Goal: Communication & Community: Answer question/provide support

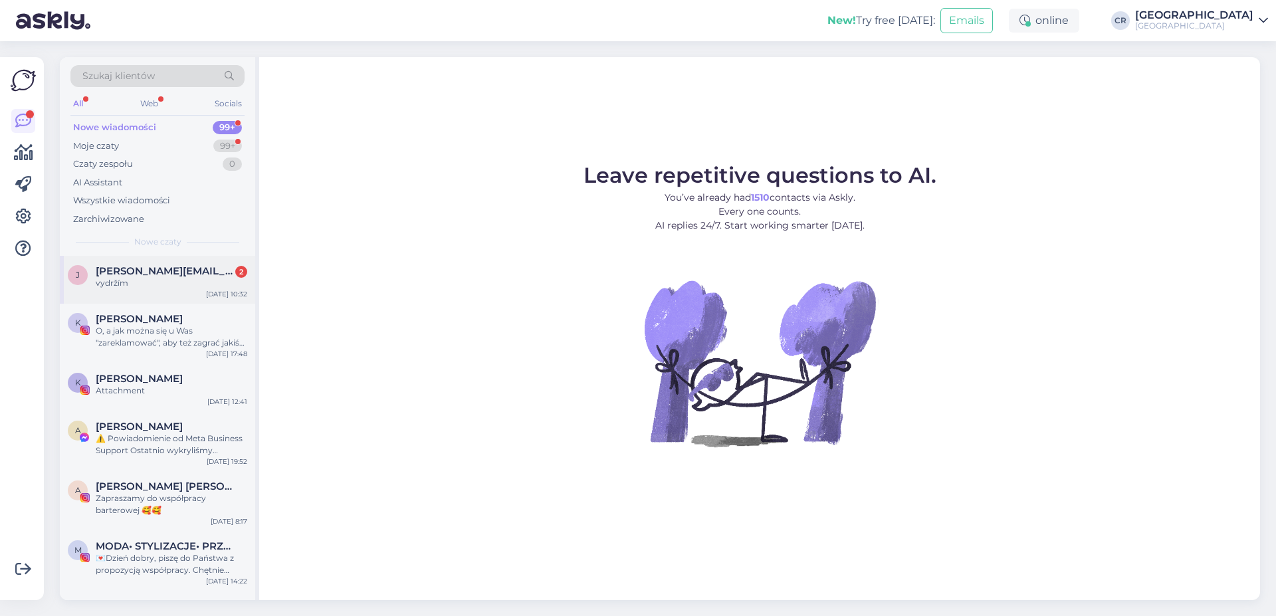
click at [138, 273] on span "[EMAIL_ADDRESS][DOMAIN_NAME]" at bounding box center [165, 271] width 138 height 12
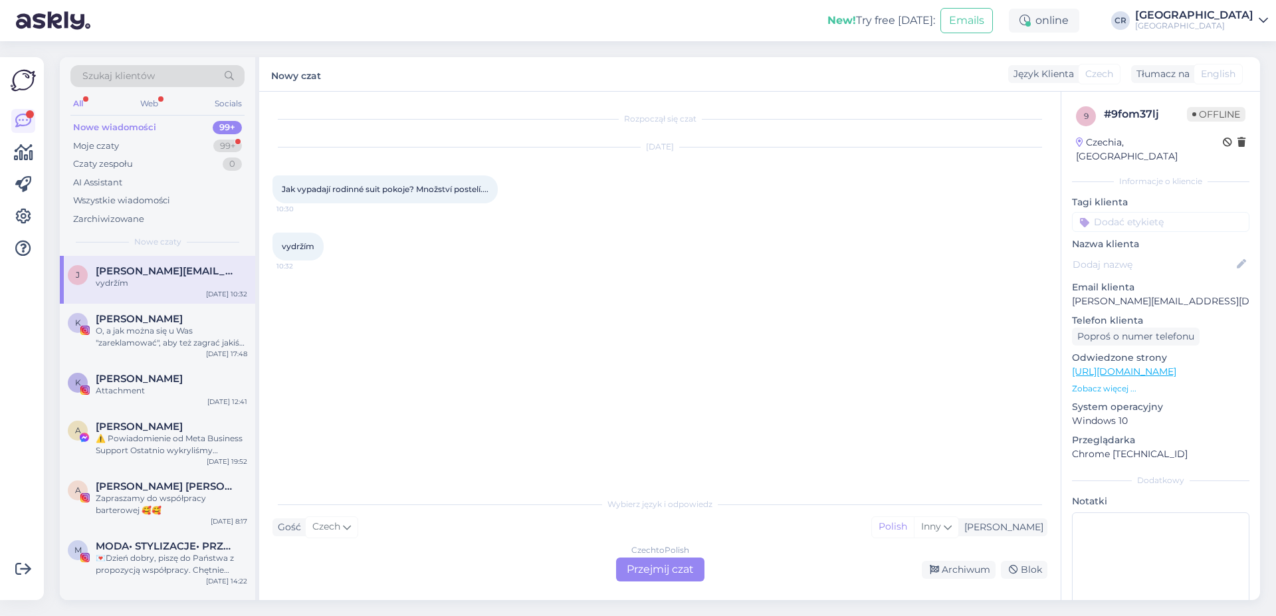
click at [652, 571] on div "Czech to Polish Przejmij czat" at bounding box center [660, 570] width 88 height 24
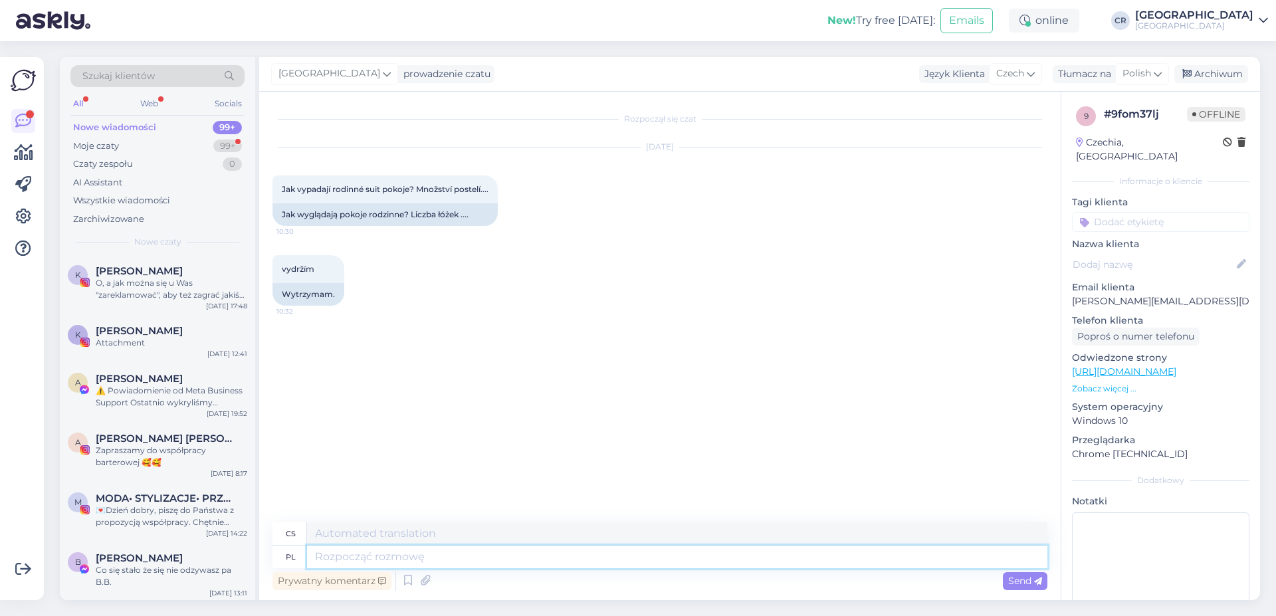
click at [469, 560] on textarea at bounding box center [677, 557] width 740 height 23
type textarea "Dzień d"
type textarea "Den"
type textarea "Dzień dobry."
type textarea "Dobré ráno."
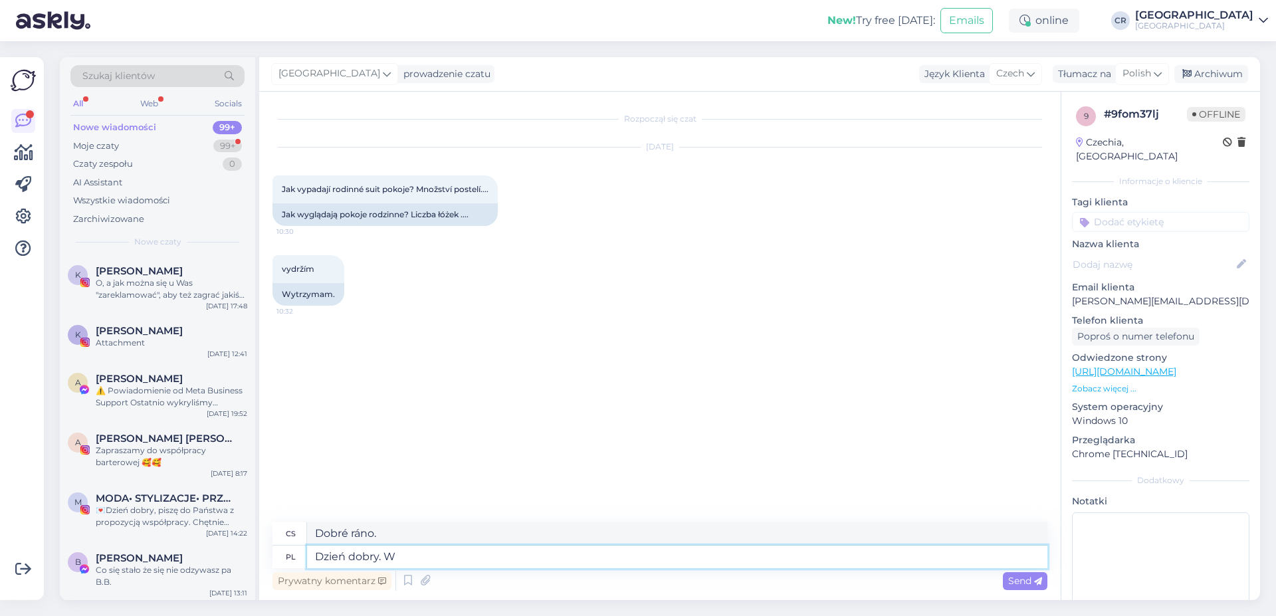
type textarea "Dzień dobry. W"
type textarea "Dobré ráno. V"
type textarea "Dzień dobry. W pokoju r"
type textarea "Dobré ráno. V pokoji."
type textarea "Dzień dobry. W pokoju rodzinnym s"
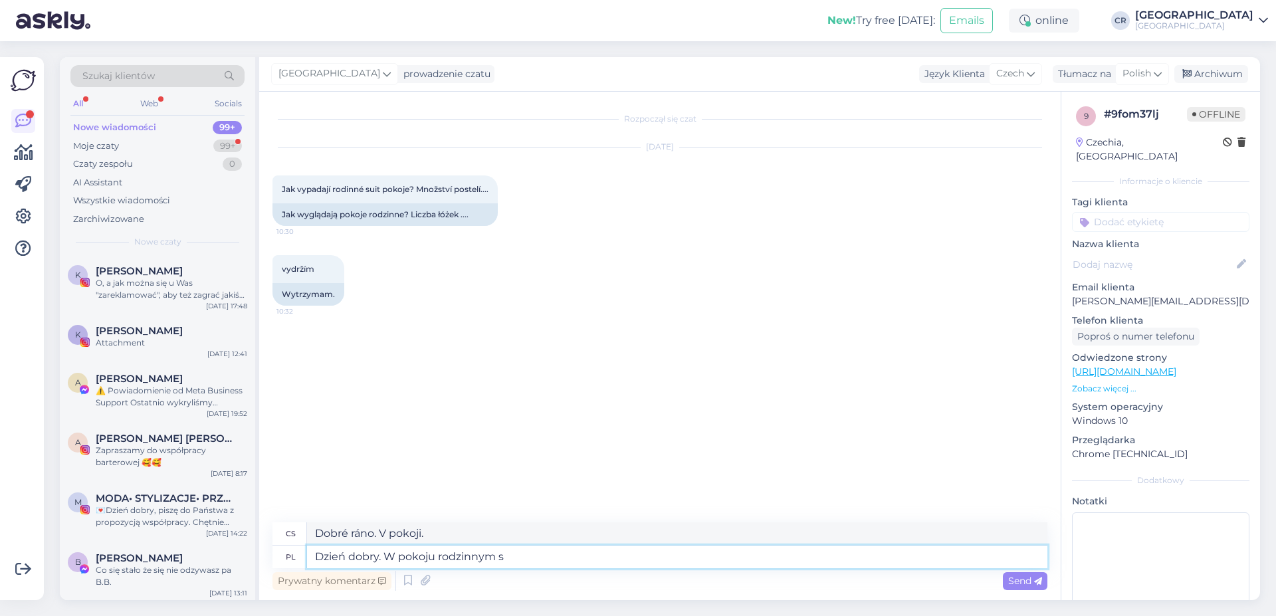
type textarea "Dobré ráno. V obývacím pokoji."
type textarea "Dzień dobry. W pokoju rodzinnym są 4"
type textarea "Dobré ráno. V rodinném pokoji jsou 4 postele."
type textarea "Dzień dobry. W pokoju rodzinnym są 4 łóżka z mo"
type textarea "Dobré ráno. Rodinný pokoj má 4 postele s"
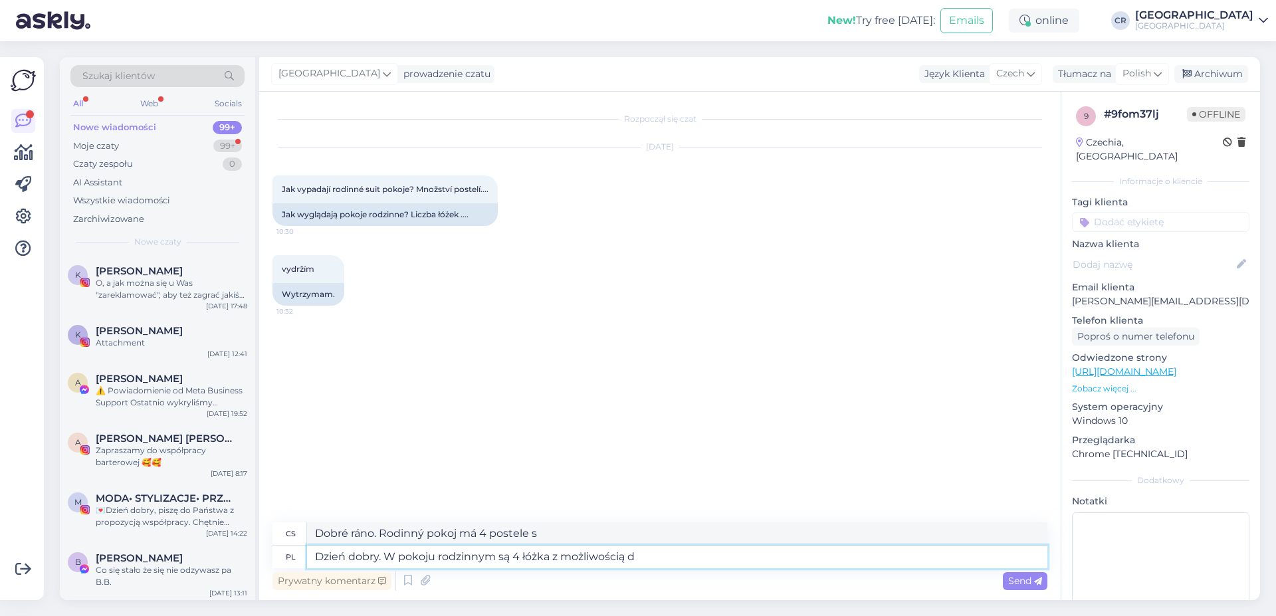
type textarea "Dzień dobry. W pokoju rodzinnym są 4 łóżka z możliwością do"
type textarea "Dobré ráno. Rodinný pokoj má 4 lůžka s možností"
type textarea "Dzień dobry. W pokoju rodzinnym są 4 łóżka z możliwością dostawek."
type textarea "Dobré ráno. Rodinný pokoj má 4 lůžka s možností přistýlek."
click at [675, 561] on textarea "Dzień dobry. W pokoju rodzinnym są 4 łóżka z możliwością dostawek." at bounding box center [677, 557] width 740 height 23
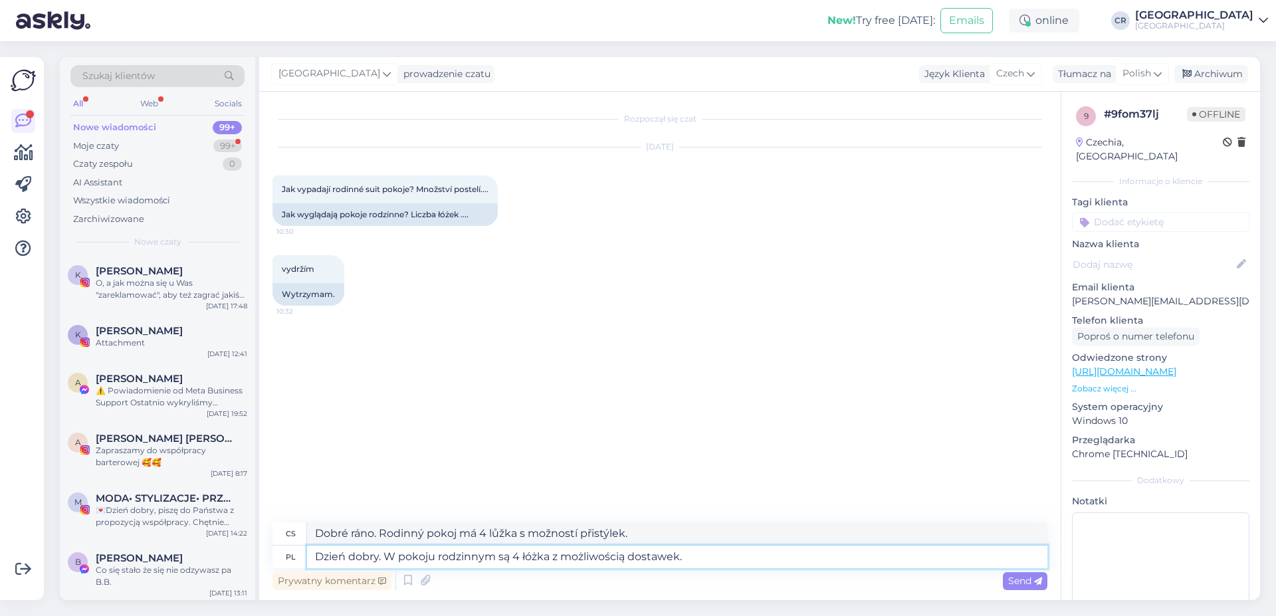
drag, startPoint x: 679, startPoint y: 561, endPoint x: 671, endPoint y: 558, distance: 9.0
click at [671, 558] on textarea "Dzień dobry. W pokoju rodzinnym są 4 łóżka z możliwością dostawek." at bounding box center [677, 557] width 740 height 23
type textarea "Dzień dobry. W pokoju rodzinnym są 4 łóżka z możliwością dostawki."
type textarea "Dobré ráno. Rodinný pokoj má 4 lůžka s možností přistýlky."
drag, startPoint x: 670, startPoint y: 559, endPoint x: 677, endPoint y: 560, distance: 7.4
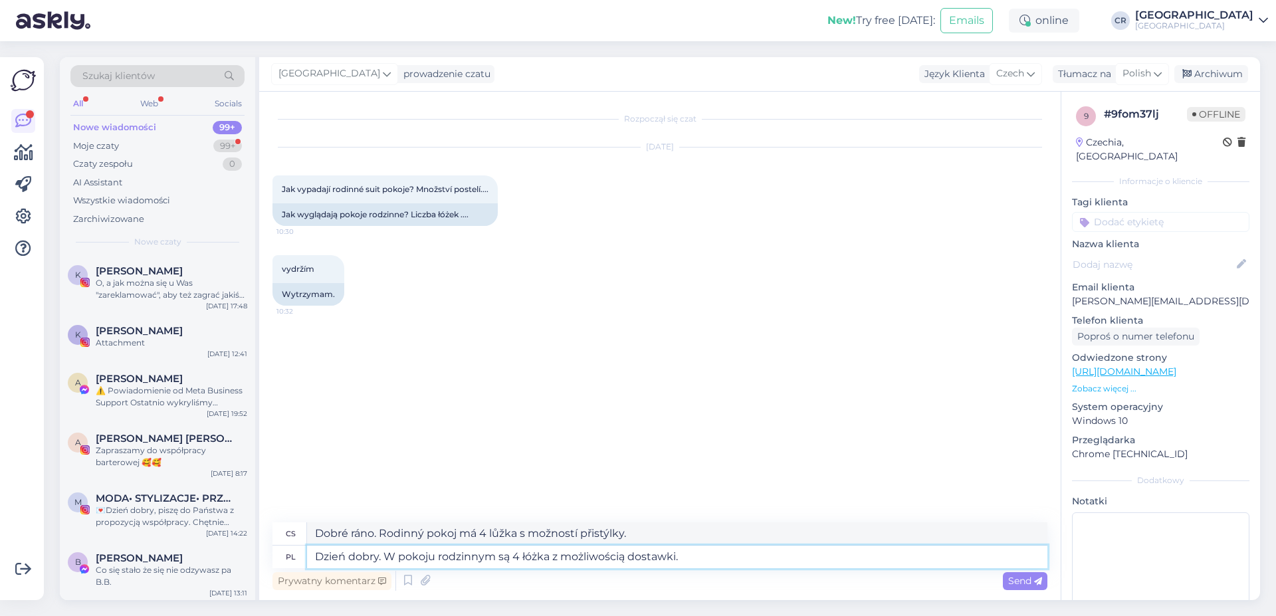
click at [677, 560] on textarea "Dzień dobry. W pokoju rodzinnym są 4 łóżka z możliwością dostawki." at bounding box center [677, 557] width 740 height 23
type textarea "Dzień dobry. W pokoju rodzinnym są 4 łóżka z możliwością dostawek."
type textarea "Dobré ráno. Rodinný pokoj má 4 lůžka s možností přistýlek."
type textarea "Dzień dobry. W pokoju rodzinnym są 4 łóżka z możliwością dostawek."
click at [1026, 586] on span "Send" at bounding box center [1025, 581] width 34 height 12
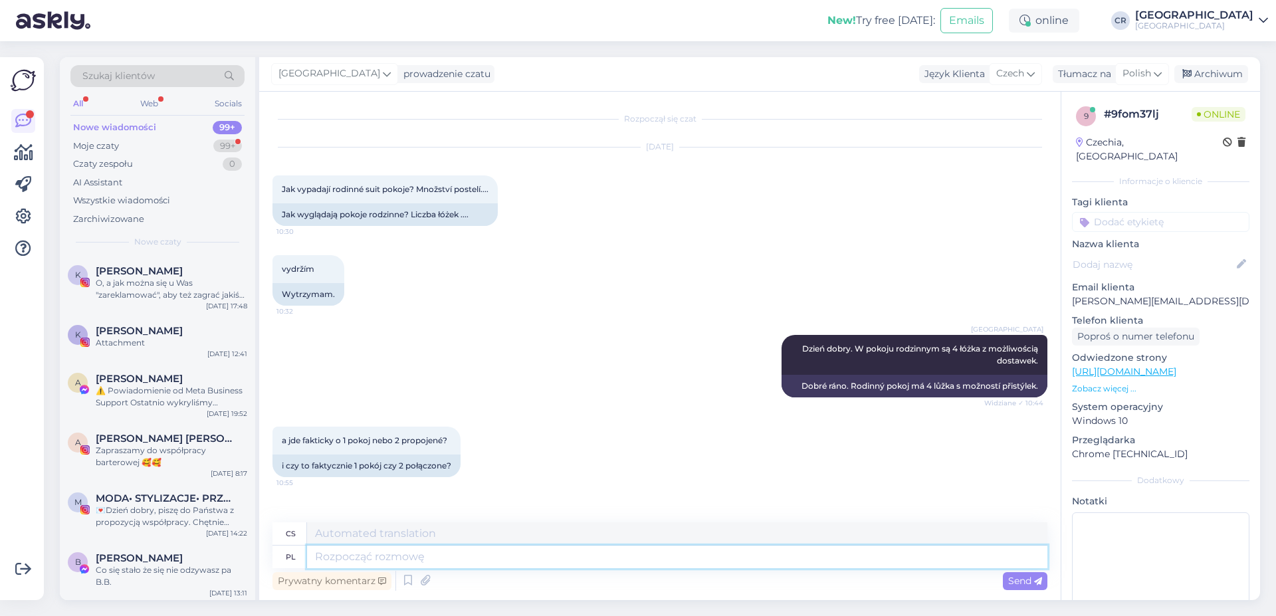
click at [336, 556] on textarea at bounding box center [677, 557] width 740 height 23
type textarea "Są"
type textarea "Jsou"
type textarea "Są to d"
type textarea "Toto jsou"
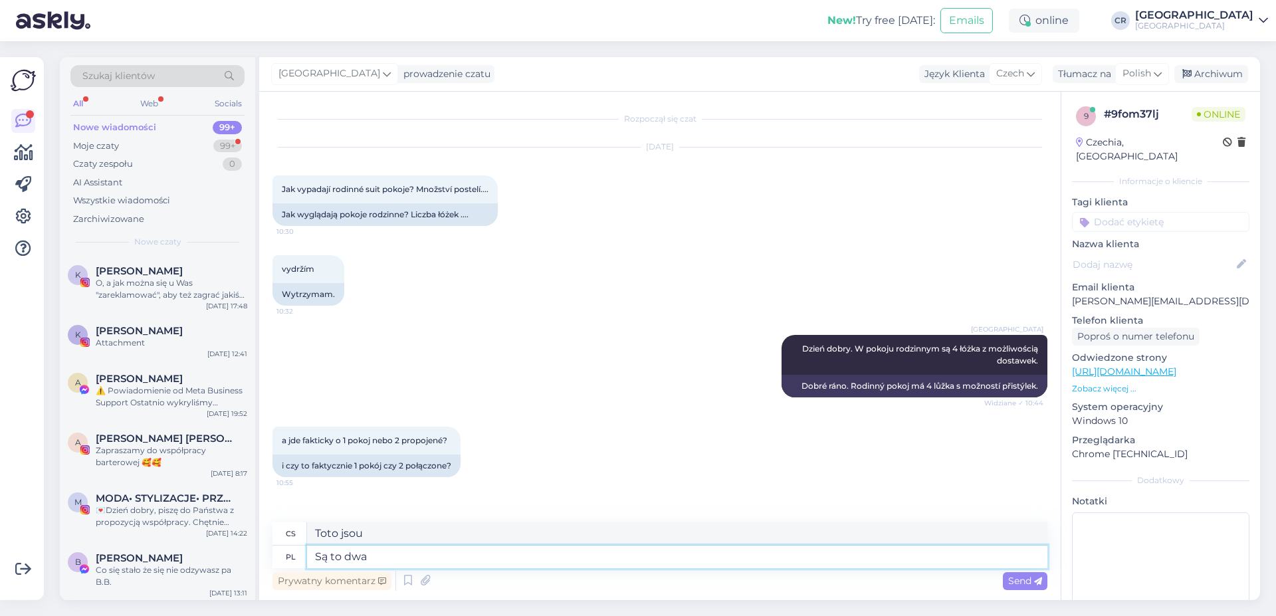
type textarea "Są to dwa"
type textarea "Tohle jsou dva"
type textarea "Są to dwa pokoje"
type textarea "Tohle jsou dva pokoje"
type textarea "Są to dwa pokoje połączone z"
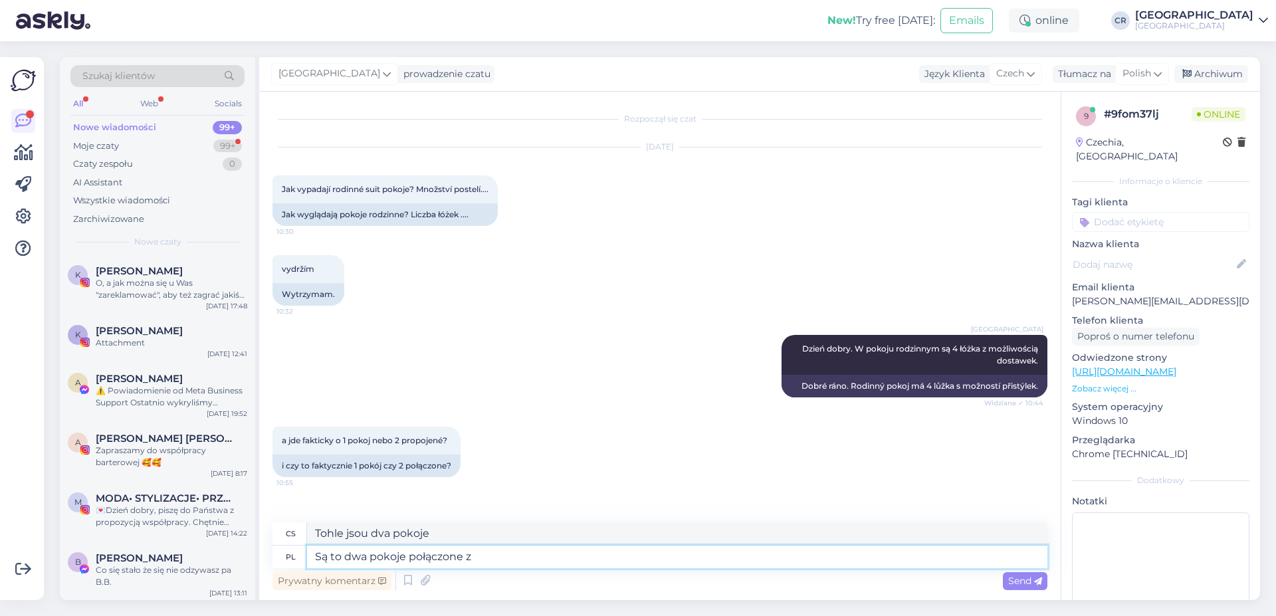
type textarea "Jedná se o dva propojené pokoje."
type textarea "Są to dwa pokoje połączone ze s"
type textarea "Jedná se o dva propojené pokoje"
type textarea "Są to dwa pokoje połączone ze sobą."
type textarea "Jedná se o dva vzájemně propojené pokoje."
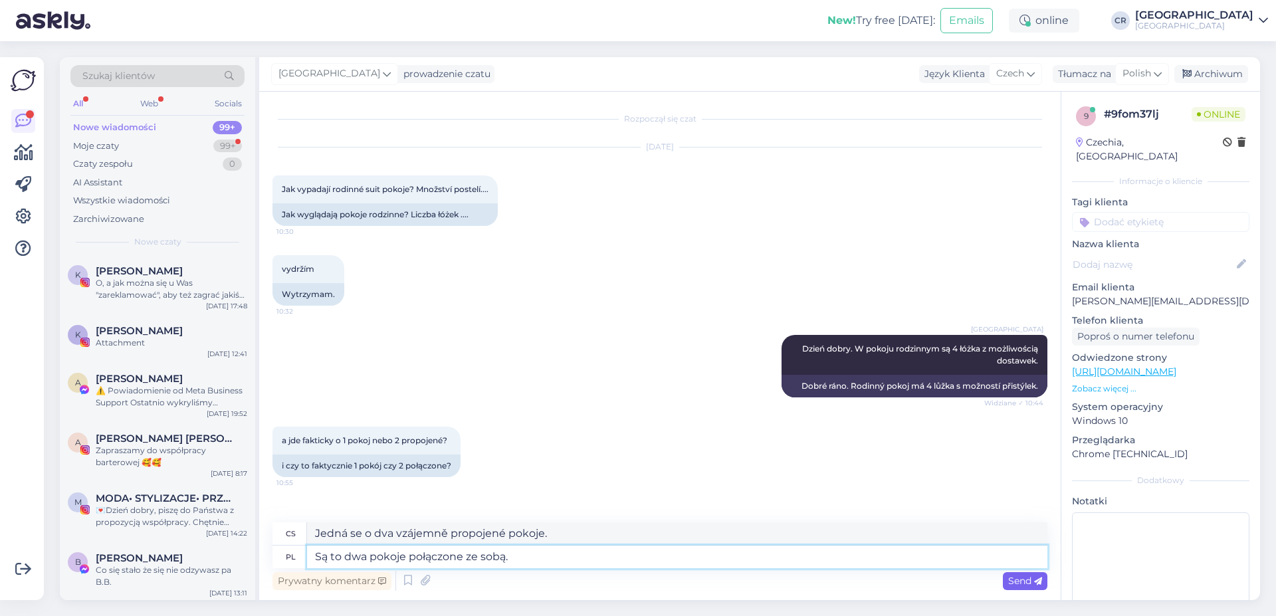
type textarea "Są to dwa pokoje połączone ze sobą."
click at [1010, 588] on div "Send" at bounding box center [1025, 581] width 45 height 18
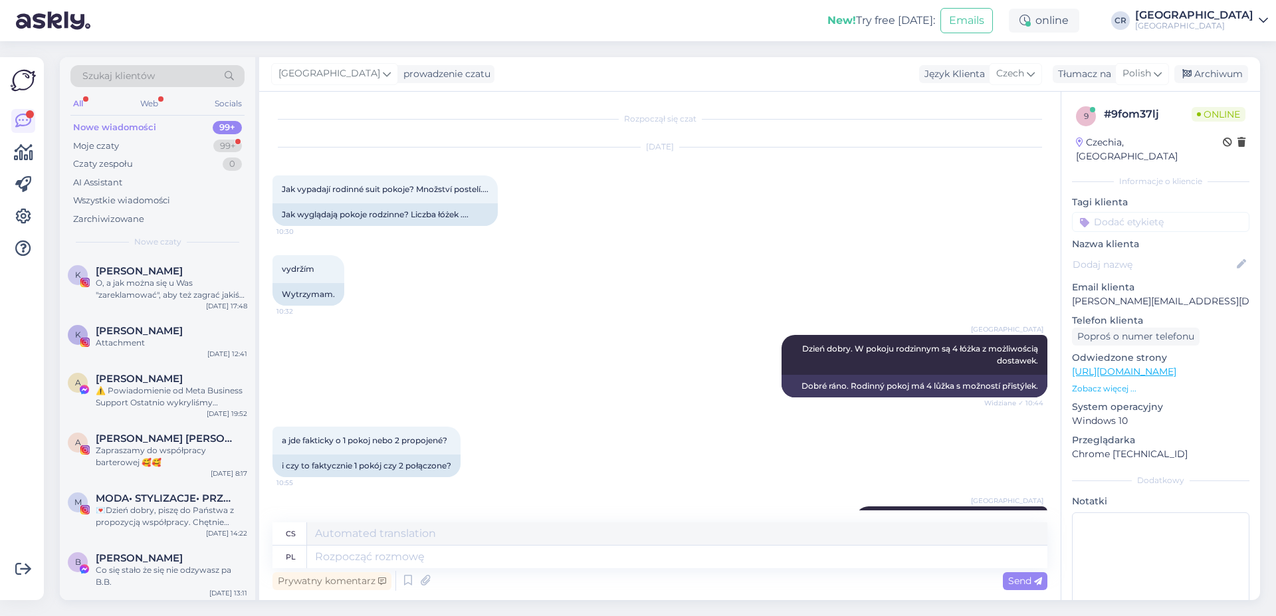
scroll to position [61, 0]
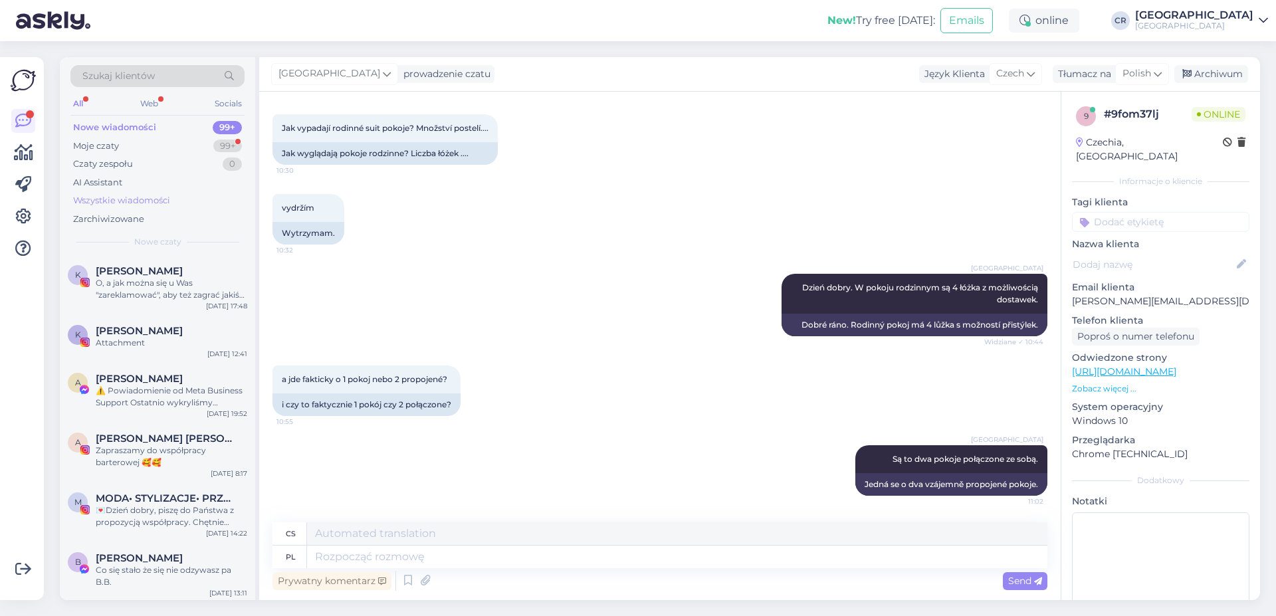
click at [126, 198] on div "Wszystkie wiadomości" at bounding box center [121, 200] width 97 height 13
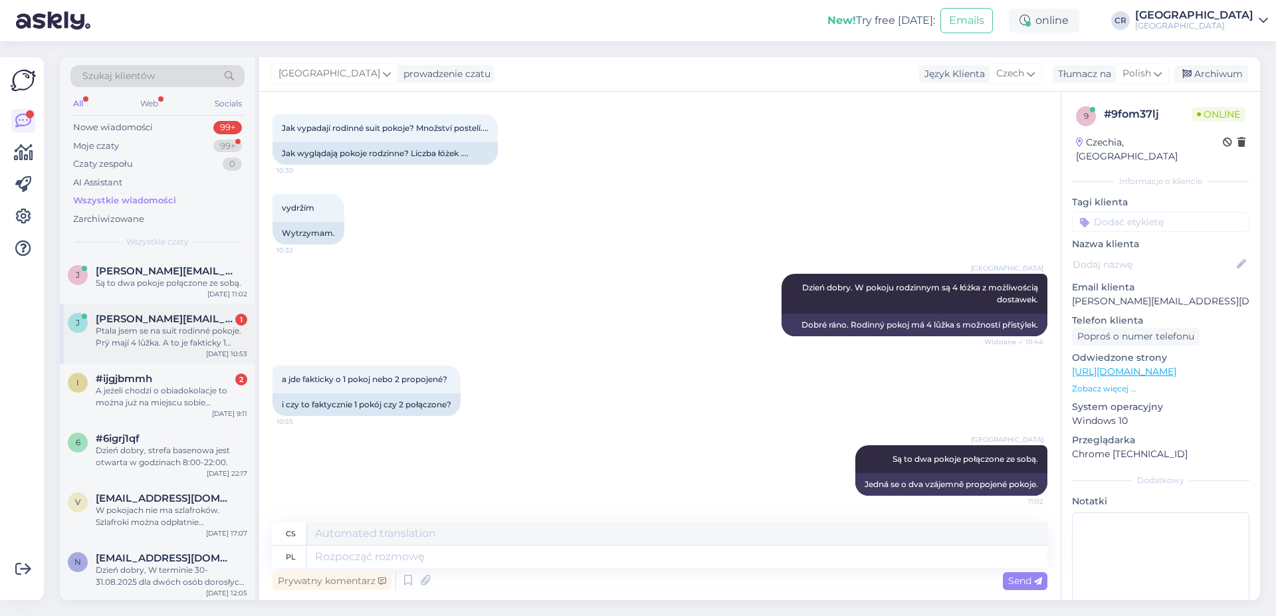
click at [160, 321] on span "[EMAIL_ADDRESS][DOMAIN_NAME]" at bounding box center [165, 319] width 138 height 12
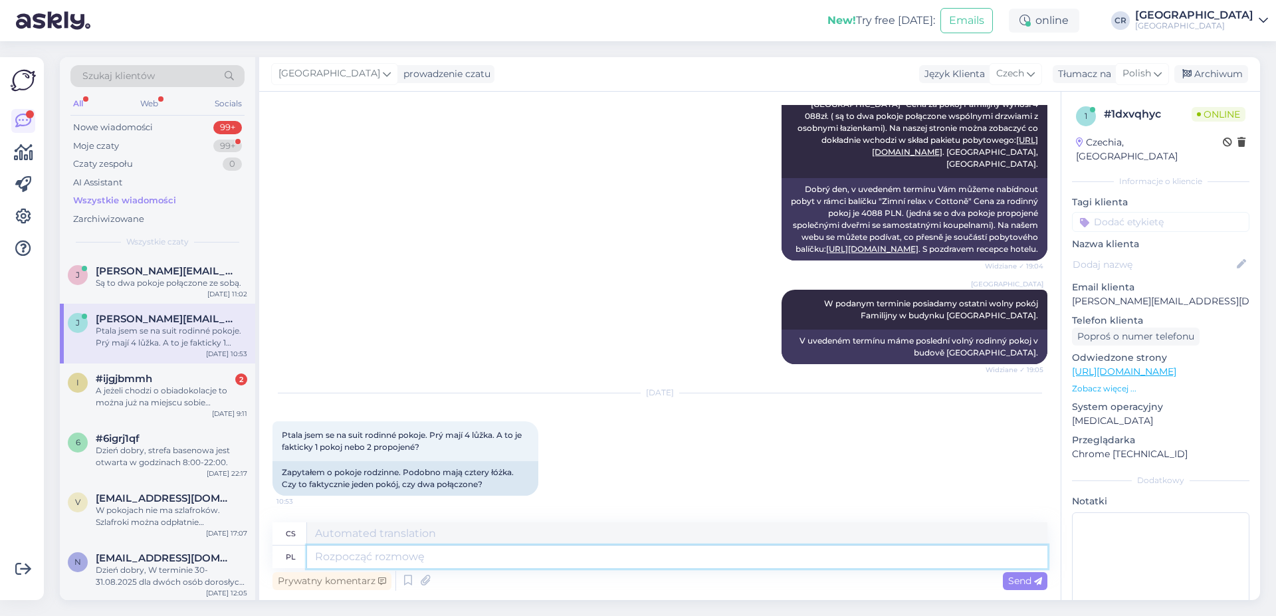
click at [391, 548] on textarea at bounding box center [677, 557] width 740 height 23
type textarea "Sa"
type textarea "Jsou"
type textarea "Sa to"
type textarea "Toto jsou"
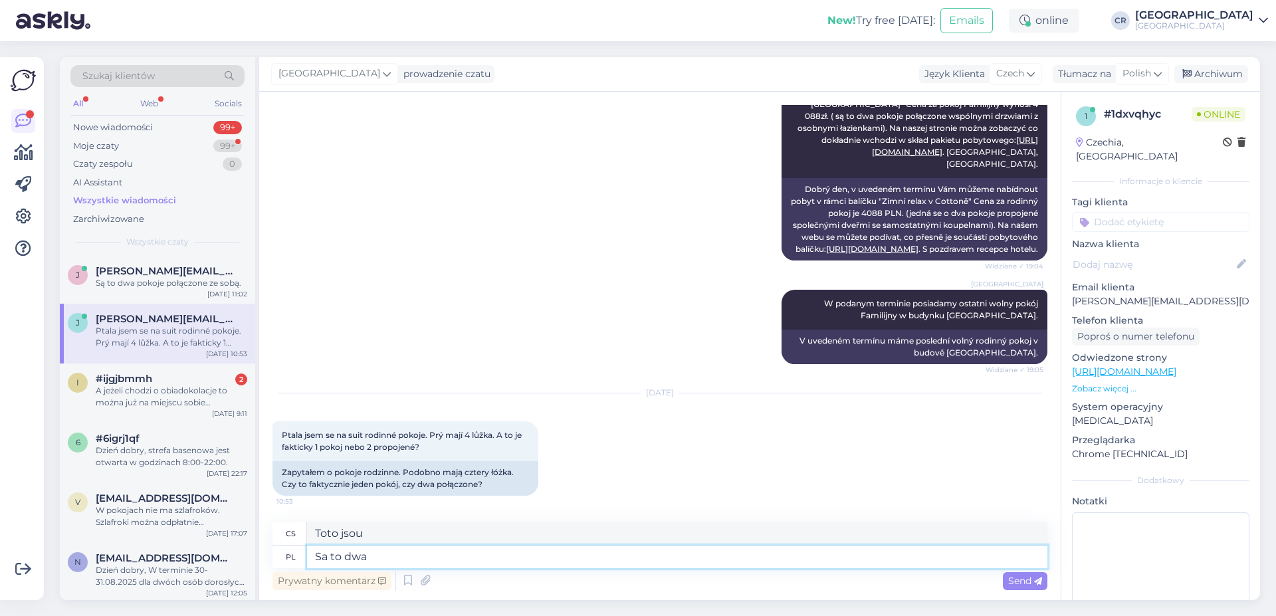
type textarea "Sa to dwa"
type textarea "Tohle jsou dva"
type textarea "Sa to dwa pokoje p"
type textarea "Jedná se o dva pokoje."
type textarea "Sa to dwa pokoje połączone."
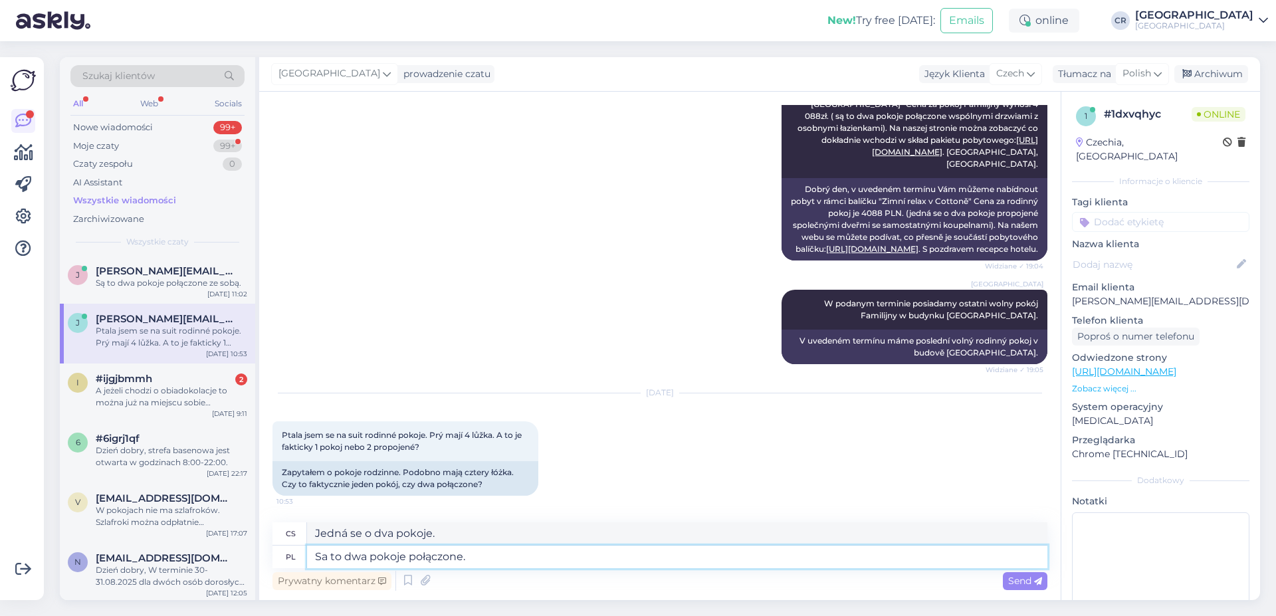
type textarea "Jedná se o dva propojené pokoje."
click at [327, 559] on textarea "Sa to dwa pokoje połączone." at bounding box center [677, 557] width 740 height 23
type textarea "Są to dwa pokoje połączone."
click at [1010, 579] on span "Send" at bounding box center [1025, 581] width 34 height 12
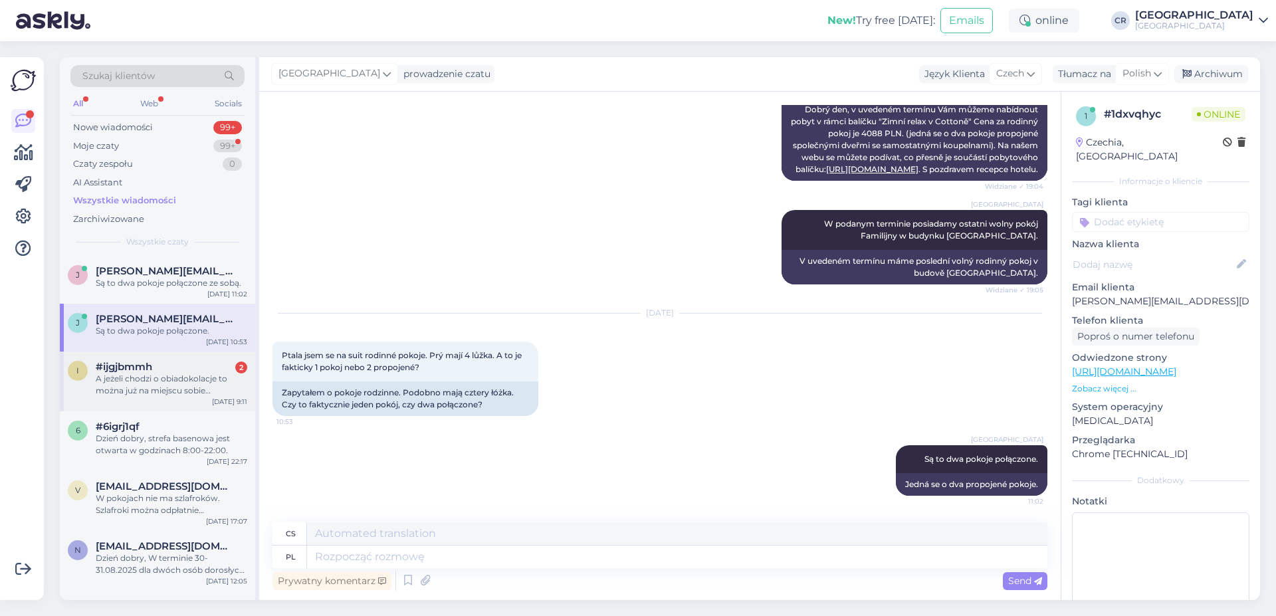
click at [169, 406] on div "i #ijgjbmmh 2 A jeżeli chodzi o obiadokolacje to można już na miejscu sobie dod…" at bounding box center [157, 382] width 195 height 60
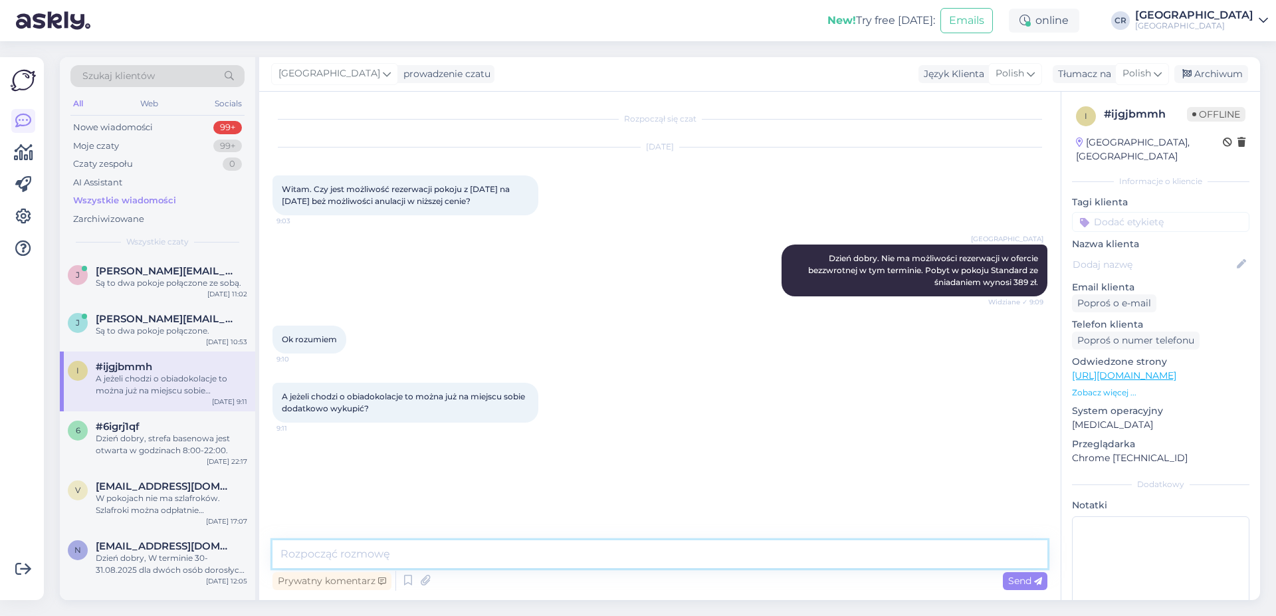
click at [447, 550] on textarea at bounding box center [659, 554] width 775 height 28
type textarea "Tak, koszt obiadokolacji wynosi 75 zł za osobę."
click at [1016, 578] on span "Send" at bounding box center [1025, 581] width 34 height 12
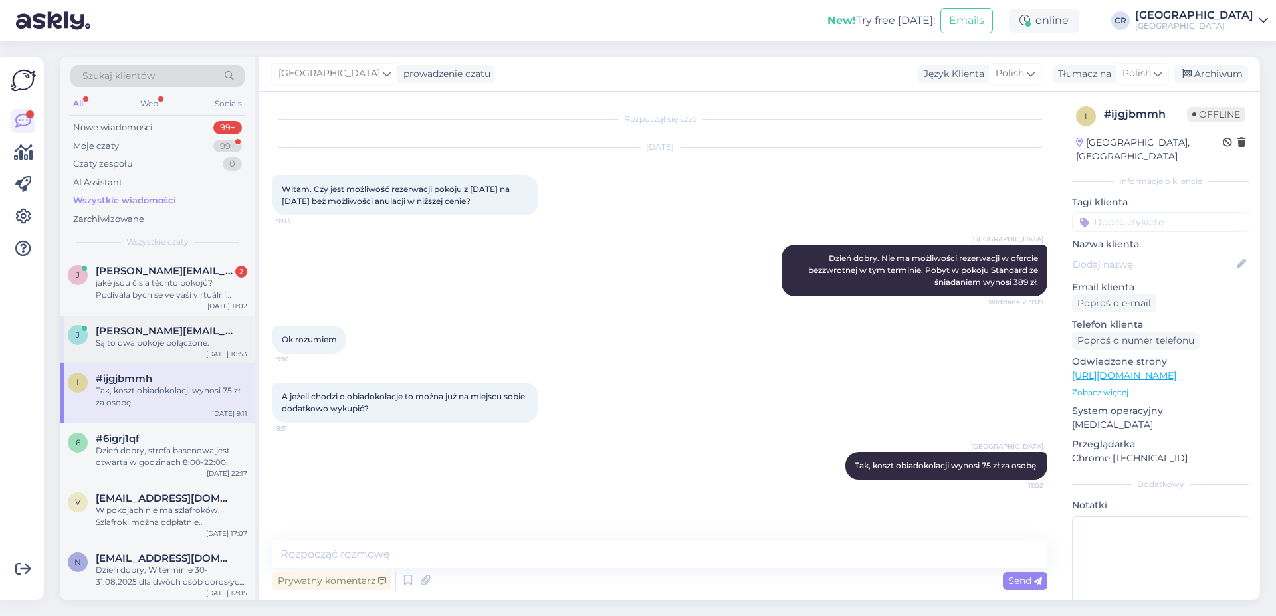
click at [183, 358] on div "j jitka.solomova@seznam.cz Są to dwa pokoje połączone. Aug 29 10:53" at bounding box center [157, 340] width 195 height 48
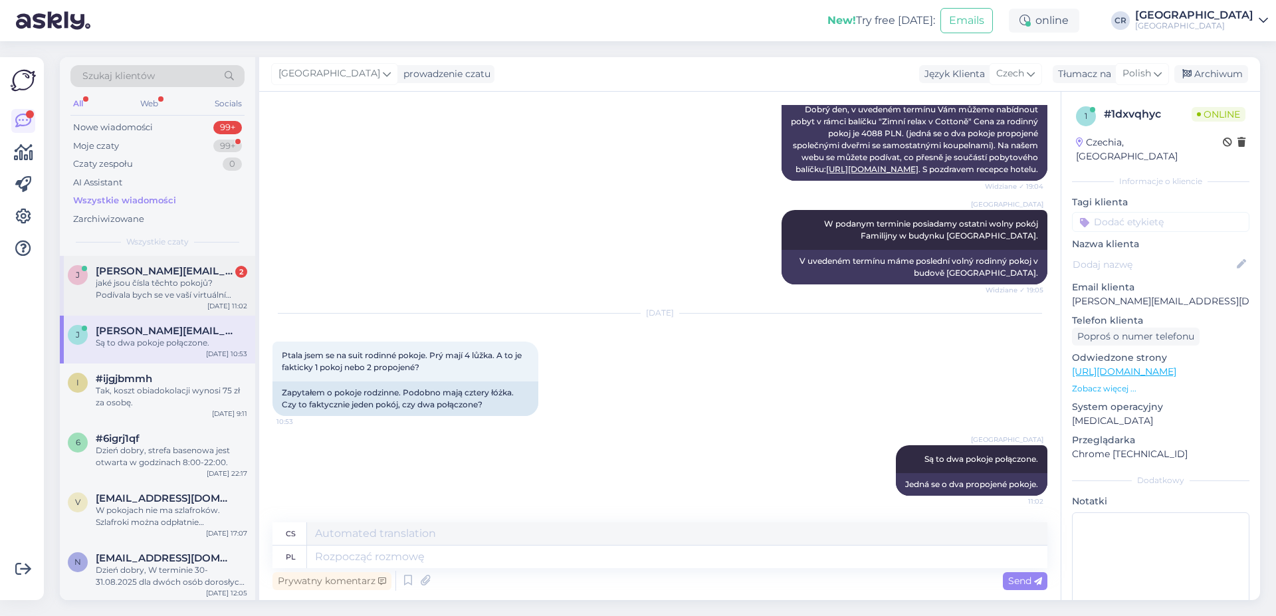
click at [183, 288] on div "jaké jsou čísla těchto pokojů? Podívala bych se ve vaší virtuální procházce" at bounding box center [172, 289] width 152 height 24
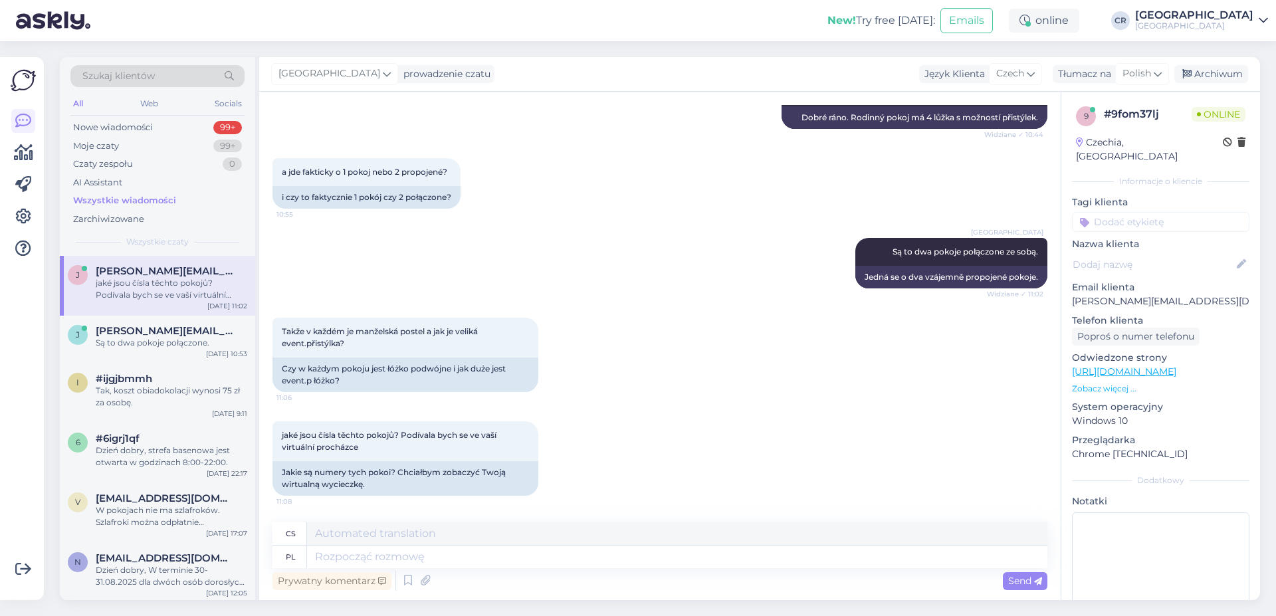
scroll to position [269, 0]
click at [376, 562] on textarea at bounding box center [677, 557] width 740 height 23
type textarea "Można zo"
type textarea "Můžeš"
type textarea "Można zobaczyć z"
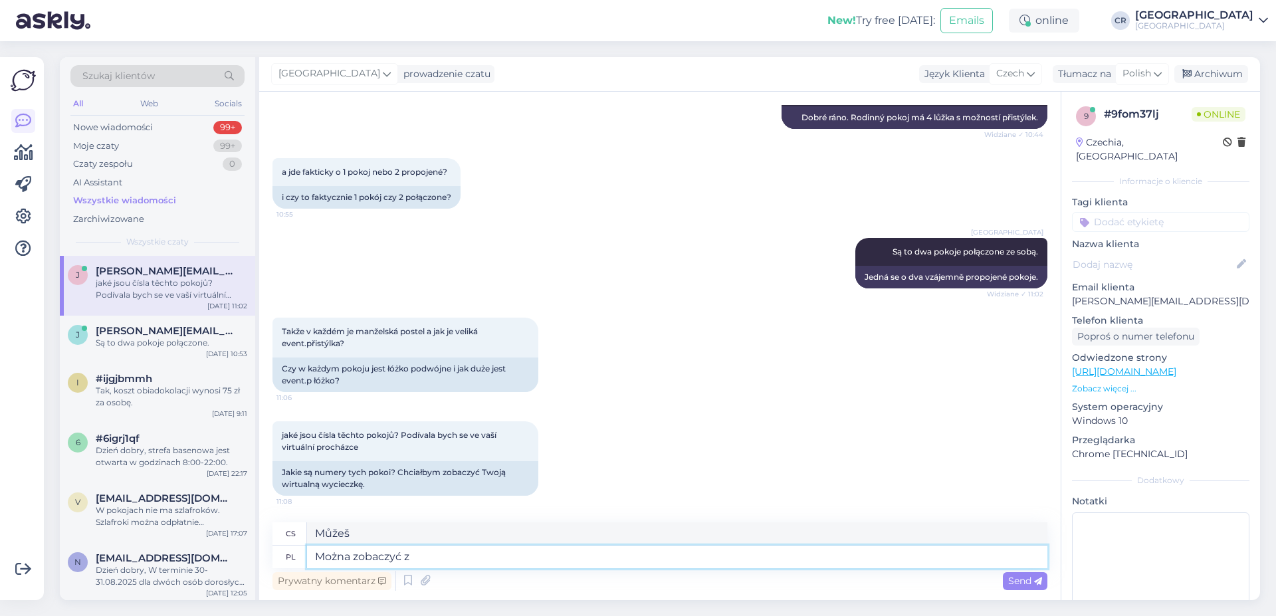
type textarea "Můžeš vidět"
type textarea "Można zobaczyć zdjęcie t"
type textarea "Můžete se podívat na fotku"
type textarea "Można zobaczyć zdjęcie tego po"
type textarea "Můžete vidět obrázek tohoto"
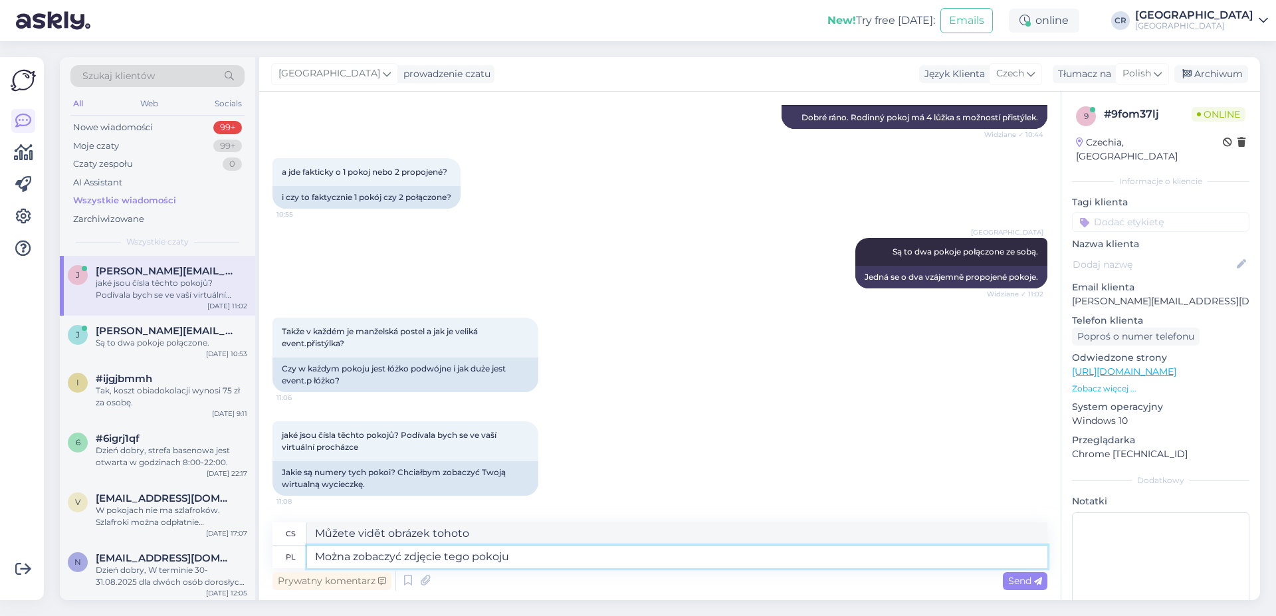
type textarea "Można zobaczyć zdjęcie tego pokoju n"
type textarea "Můžete se podívat na fotografii této místnosti"
type textarea "Można zobaczyć zdjęcie tego pokoju na N"
type textarea "Fotografie této místnosti si můžete prohlédnout na"
type textarea "Można zobaczyć zdjęcie tego pokoju na Naszej st"
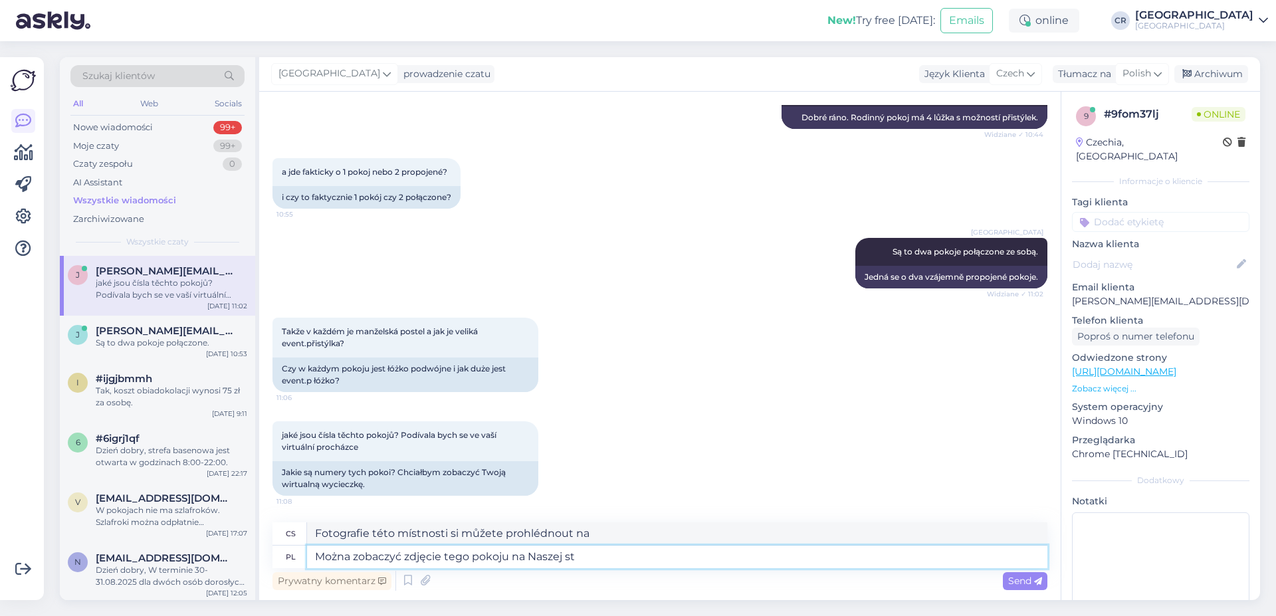
type textarea "Fotku této místnosti si můžete prohlédnout na Nasze"
type textarea "Można zobaczyć zdjęcie tego pokoju na Naszej stron"
type textarea "Fotografie tohoto pokoje si můžete prohlédnout na našich webových stránkách"
type textarea "Można zobaczyć zdjęcie tego pokoju na Naszej stronie internetowej w z"
type textarea "Fotografie tohoto pokoje si můžete prohlédnout na našich webových stránkách na …"
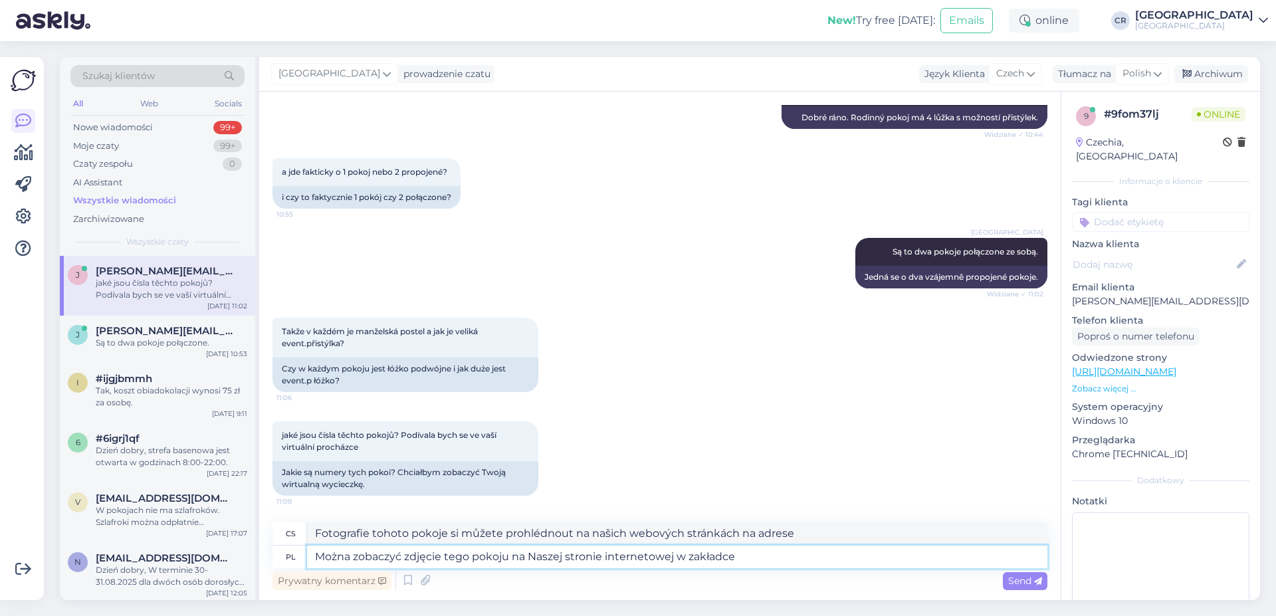
type textarea "Można zobaczyć zdjęcie tego pokoju na Naszej stronie internetowej w zakładce P"
type textarea "Fotografie tohoto pokoje si můžete prohlédnout na našich webových stránkách v z…"
type textarea "Można zobaczyć zdjęcie tego pokoju na Naszej stronie internetowej w zakładce Po…"
type textarea "Fotografie tohoto pokoje si můžete prohlédnout na našich webových stránkách v z…"
type textarea "Można zobaczyć zdjęcie tego pokoju na Naszej stronie internetowej w zakładce Po…"
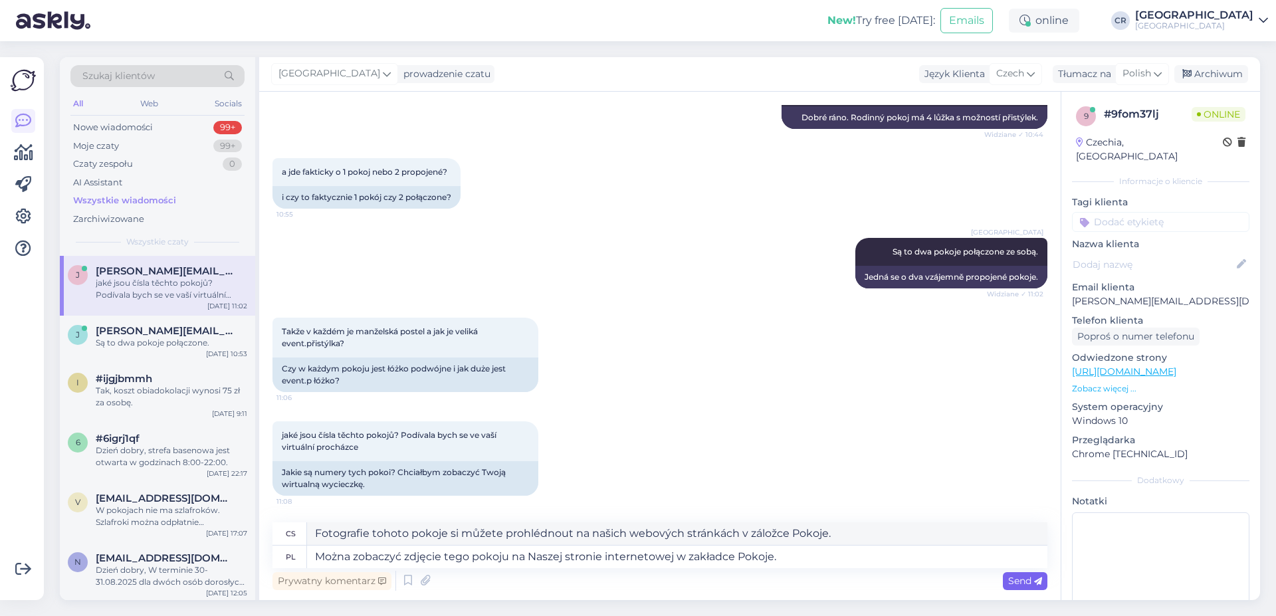
click at [1016, 574] on div "Send" at bounding box center [1025, 581] width 45 height 18
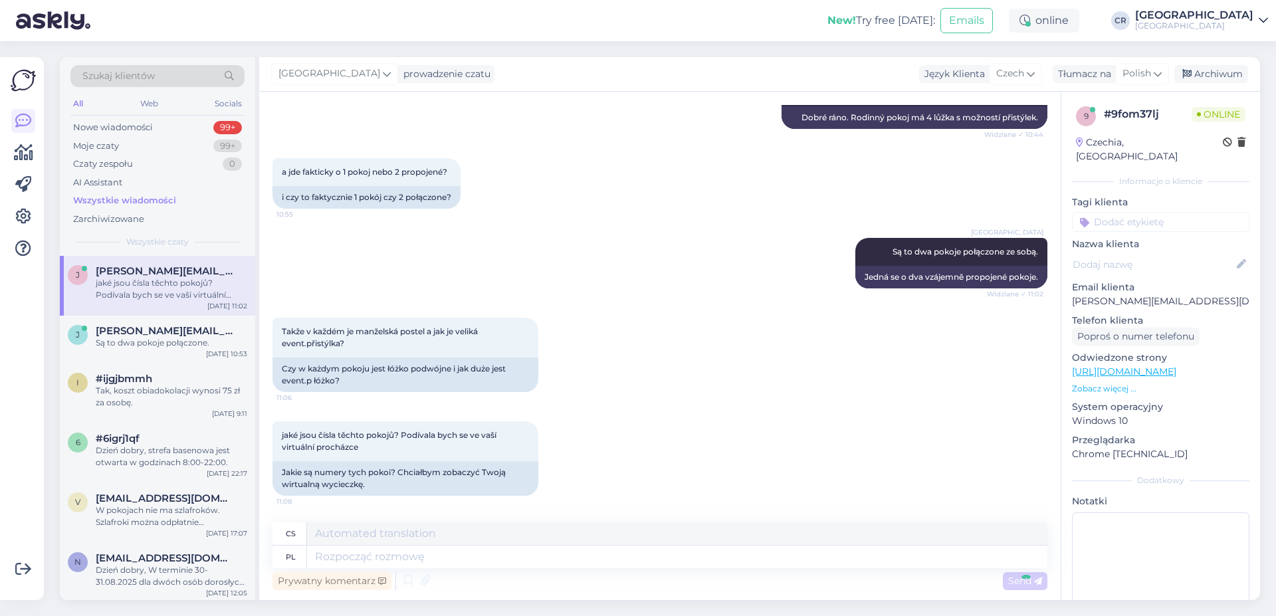
scroll to position [372, 0]
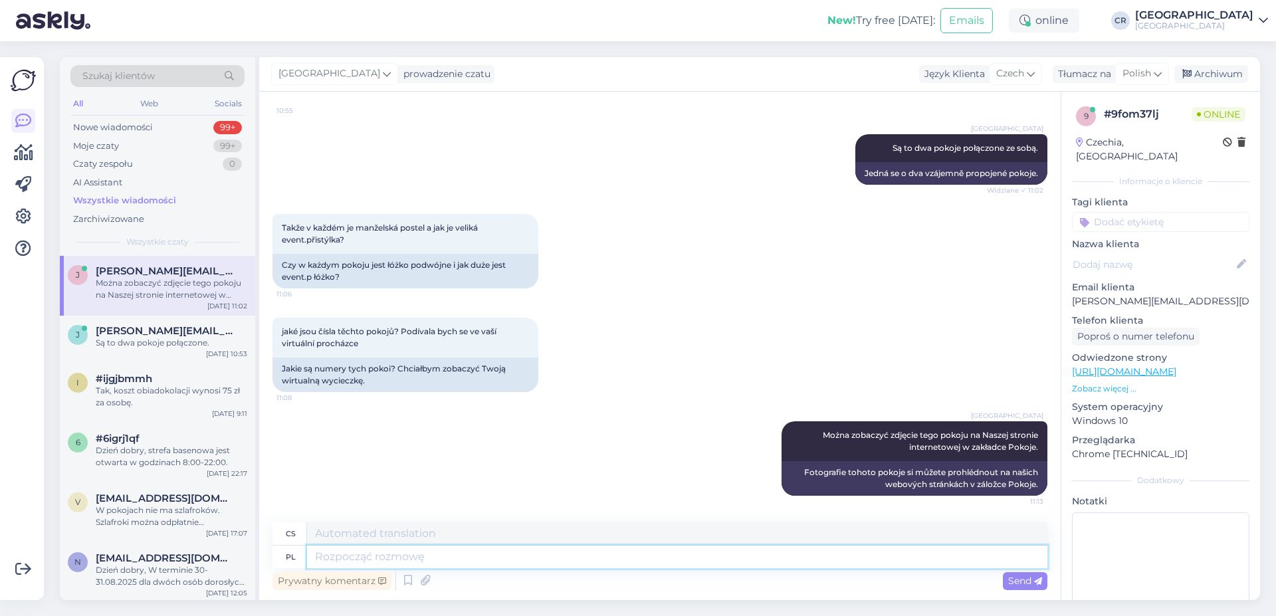
click at [378, 553] on textarea at bounding box center [677, 557] width 740 height 23
type textarea "Łóżka"
type textarea "Postele"
type textarea "Łóżka mamy"
type textarea "Maminčiny postele"
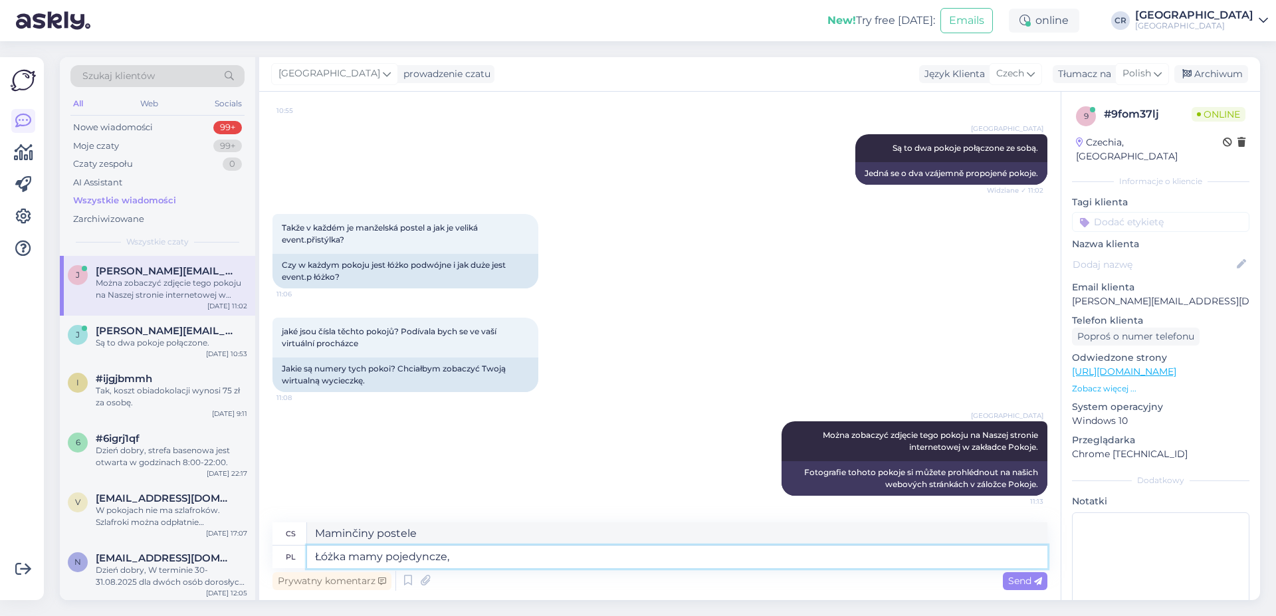
type textarea "Łóżka mamy pojedyncze,"
type textarea "Máme samostatné postele,"
type textarea "Łóżka mamy pojedyncze, łączymy je"
type textarea "Máme samostatné postele, spojíme je."
type textarea "Łóżka mamy pojedyncze, łączymy je ma"
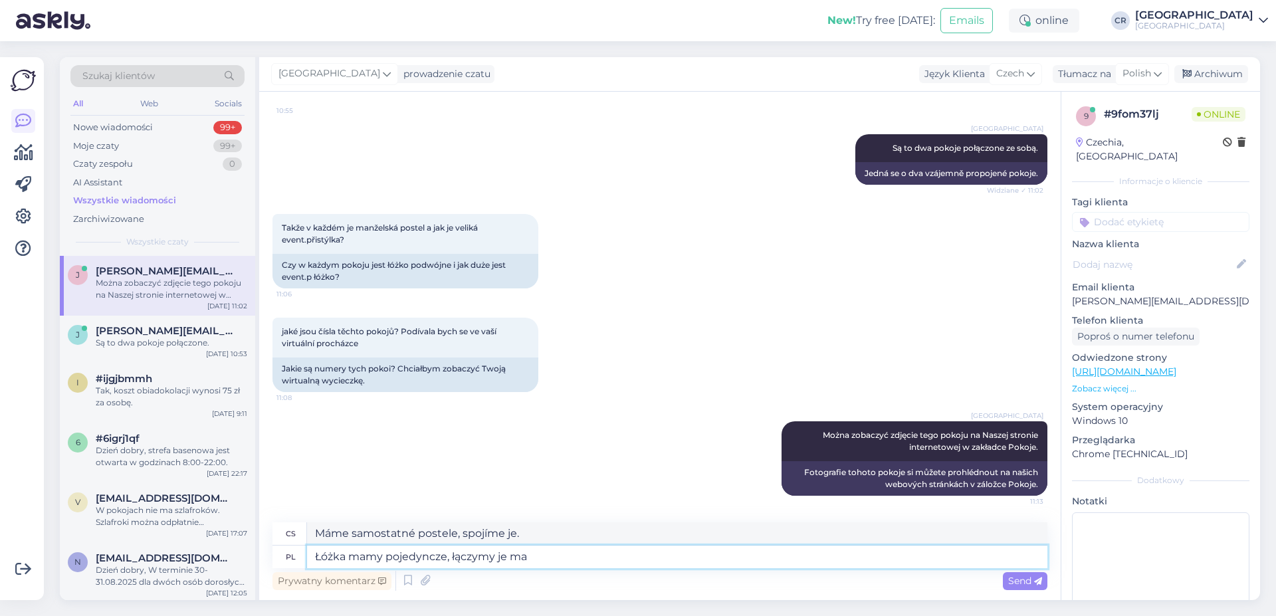
type textarea "Máme samostatné postele, dali jsme je k sobě"
type textarea "Łóżka mamy pojedyncze, łączymy je ma"
type textarea "Máme samostatné postele, spojíme je dohromady."
type textarea "Łóżka mamy pojedyncze, łączymy je"
type textarea "Máme samostatné postele, dali jsme je k sobě"
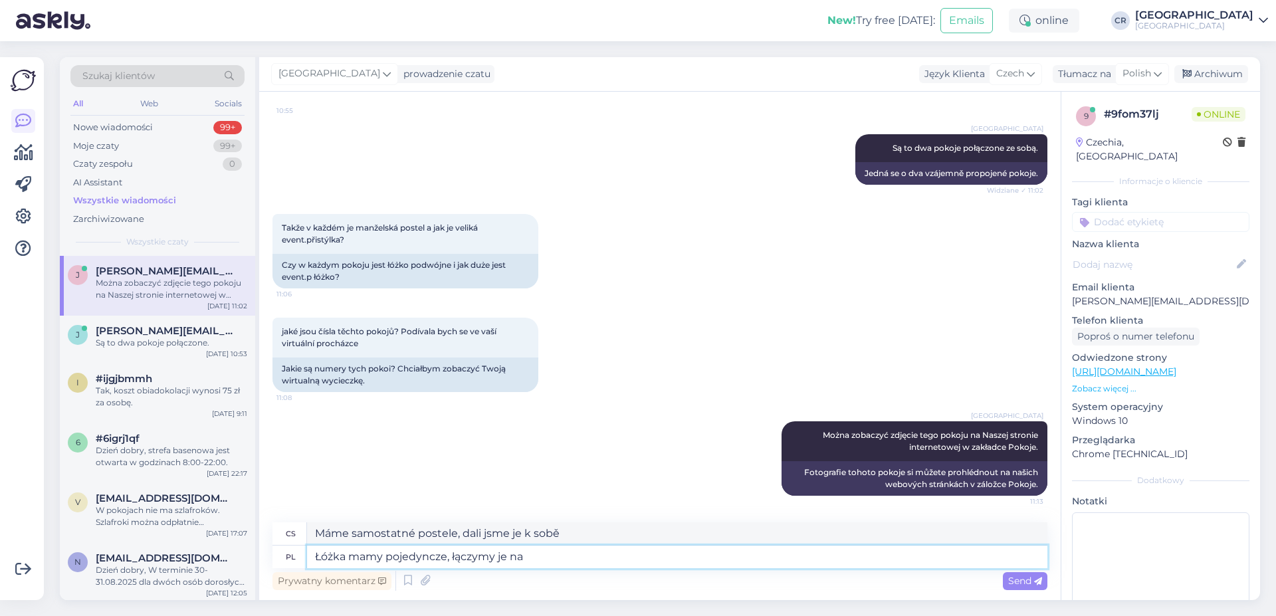
type textarea "Łóżka mamy pojedyncze, łączymy je na"
type textarea "Máme samostatné postele, spojíme je."
type textarea "Łóżka mamy pojedyncze, łączymy je na życzenie."
type textarea "Máme samostatné postele, ale na požádání je můžeme spojit."
type textarea "Łóżka mamy pojedyncze, łączymy je na życzenie. 90x"
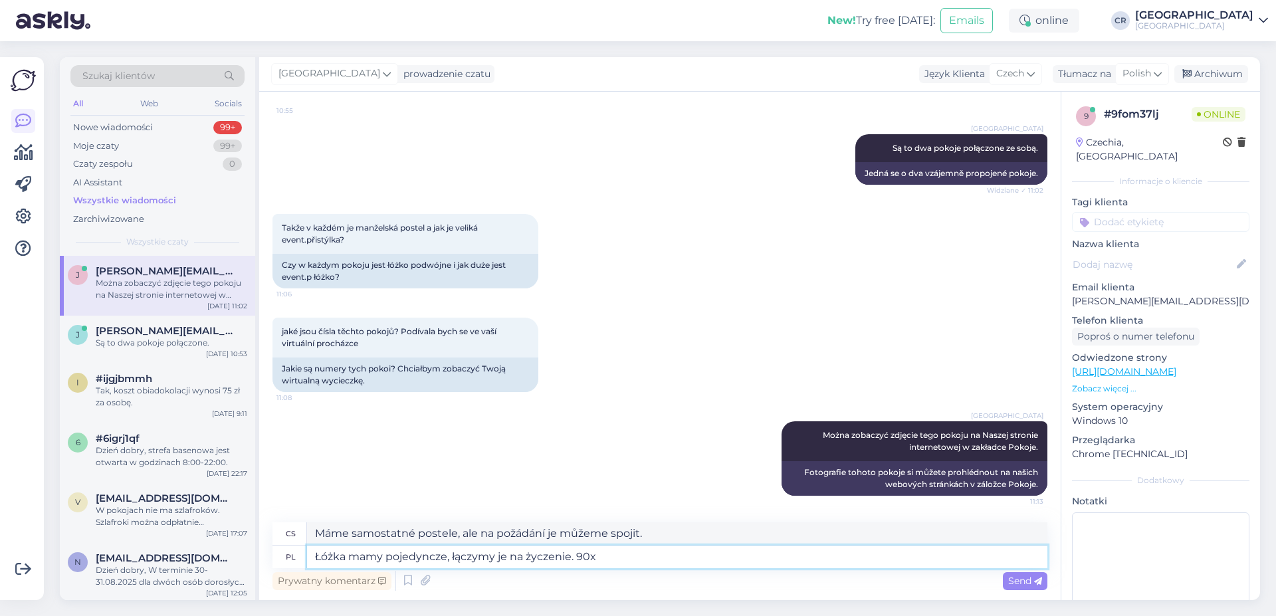
type textarea "Máme samostatné postele, ale na požádání je můžeme spojit. 90"
type textarea "Łóżka mamy pojedyncze, łączymy je na życzenie. 90x200"
type textarea "Máme samostatné postele, ale na požádání je můžeme spojit. 90x200"
type textarea "Łóżka mamy pojedyncze, łączymy je na życzenie. 90x200"
click at [1020, 584] on span "Send" at bounding box center [1025, 581] width 34 height 12
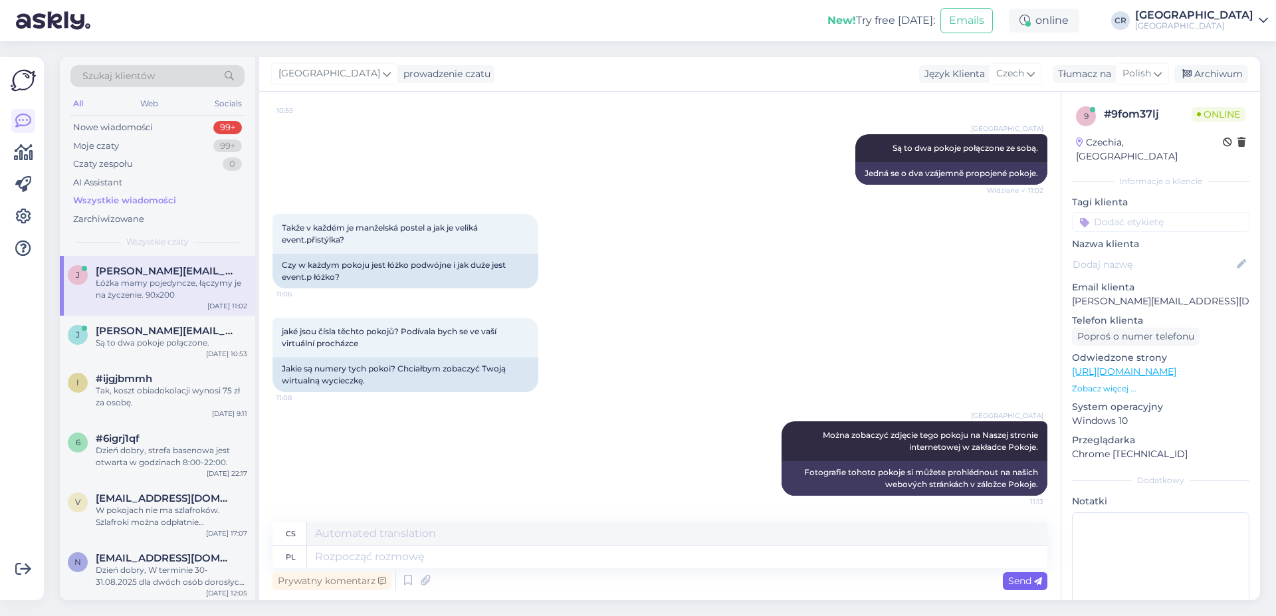
scroll to position [464, 0]
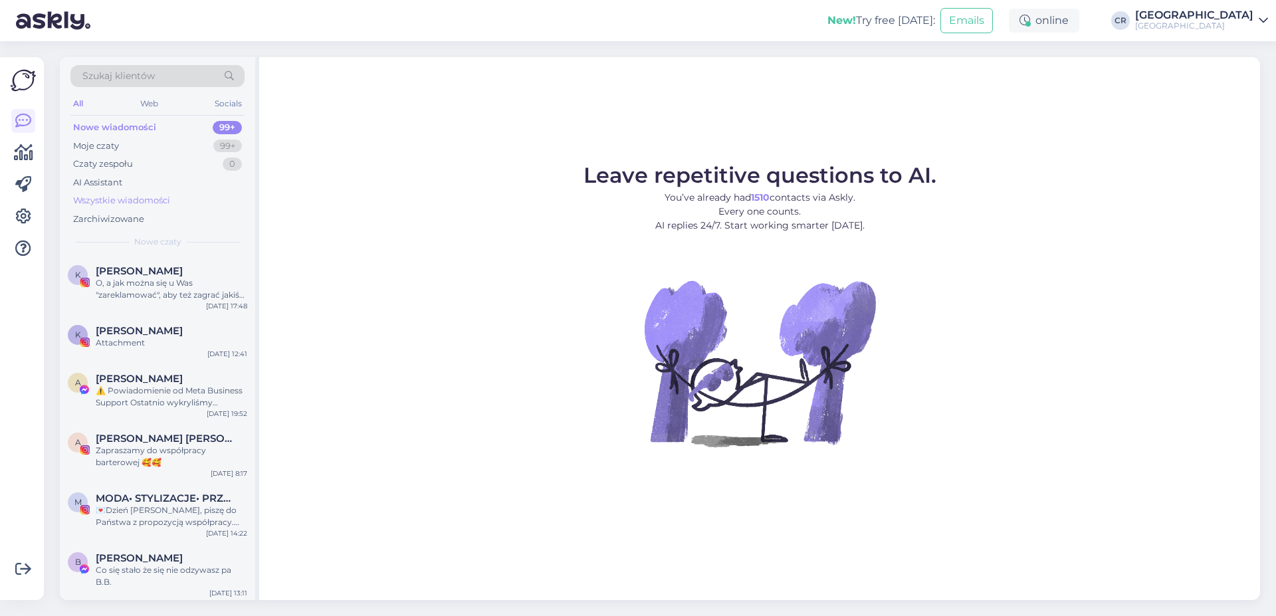
click at [143, 194] on div "Wszystkie wiadomości" at bounding box center [121, 200] width 97 height 13
